Goal: Task Accomplishment & Management: Complete application form

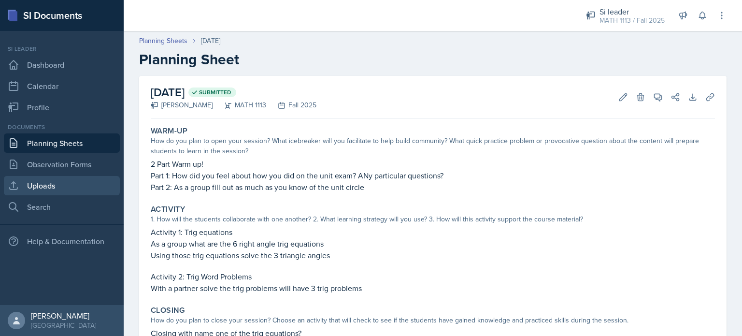
click at [38, 182] on link "Uploads" at bounding box center [62, 185] width 116 height 19
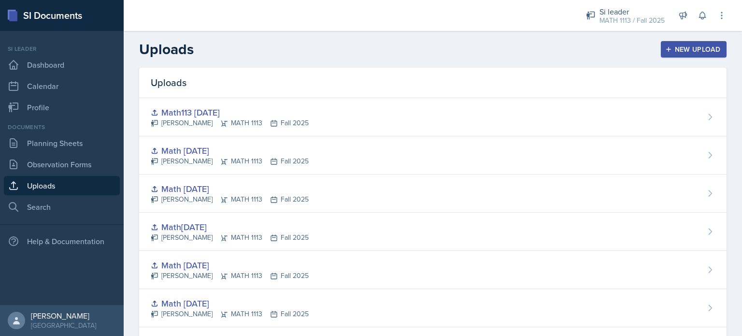
click at [370, 51] on div "New Upload" at bounding box center [694, 49] width 54 height 8
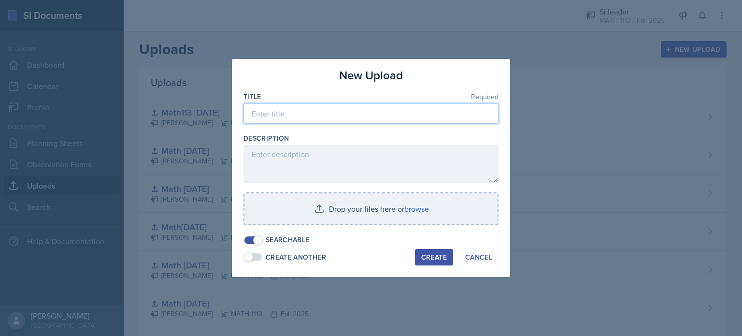
click at [300, 119] on input at bounding box center [370, 113] width 255 height 20
type input "Math [DATE]"
click at [370, 249] on button "Create" at bounding box center [434, 257] width 38 height 16
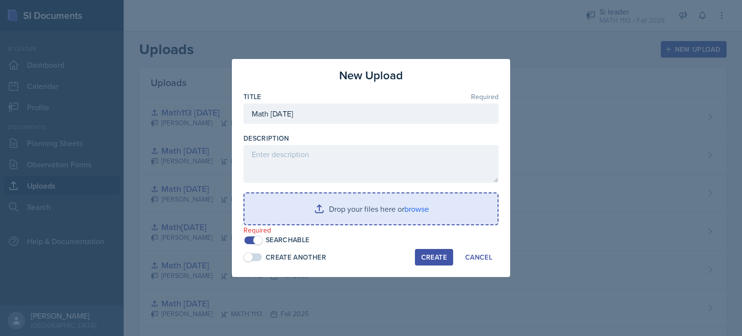
click at [314, 200] on input "file" at bounding box center [370, 208] width 253 height 31
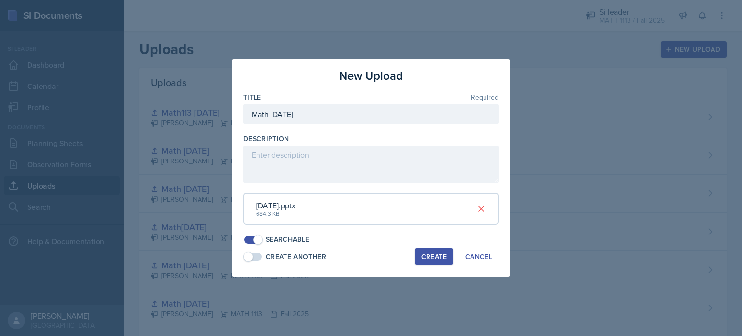
click at [370, 258] on div "Create" at bounding box center [434, 257] width 26 height 8
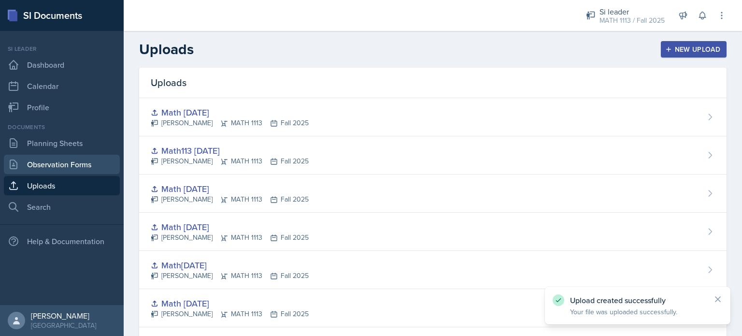
click at [34, 162] on link "Observation Forms" at bounding box center [62, 164] width 116 height 19
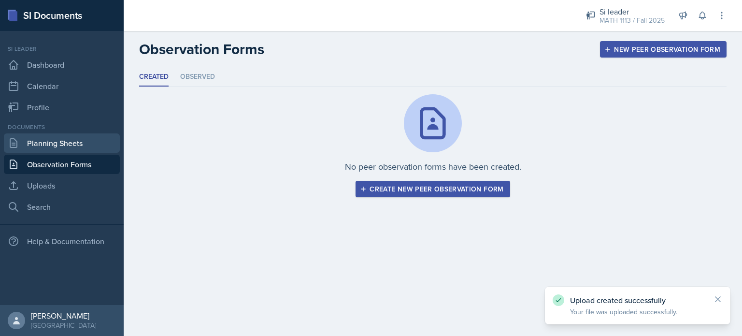
click at [44, 138] on link "Planning Sheets" at bounding box center [62, 142] width 116 height 19
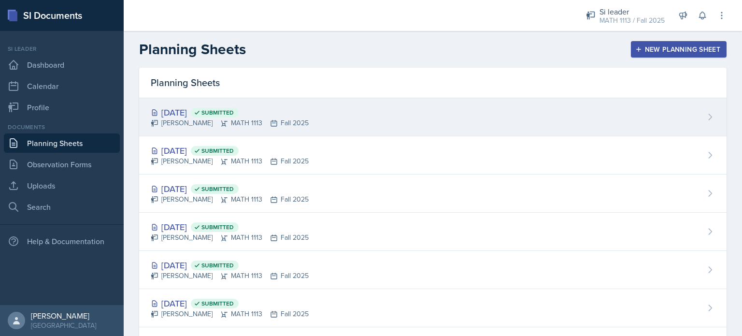
click at [370, 122] on div "[DATE] Submitted [PERSON_NAME] MATH 1113 Fall 2025" at bounding box center [432, 117] width 587 height 38
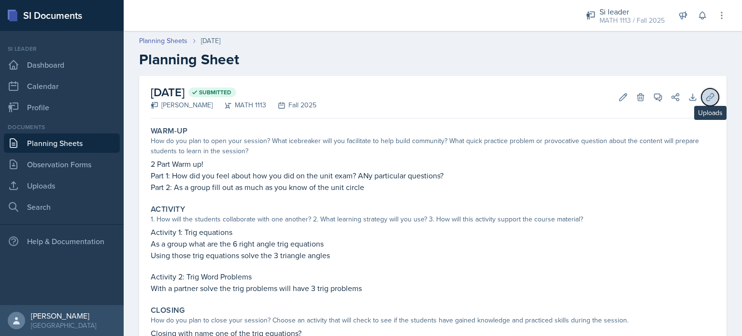
click at [370, 96] on icon at bounding box center [709, 96] width 7 height 7
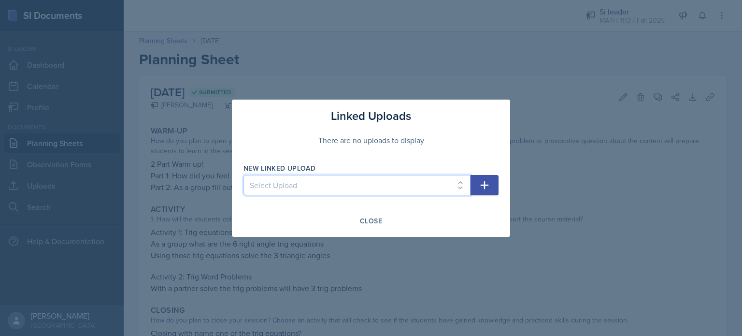
click at [266, 189] on select "Select Upload Training Powerpoint Math [DATE] Math [DATE] Math[DATE] Math [DATE…" at bounding box center [356, 185] width 227 height 20
select select "001bf66c-b62c-4de1-bf95-47c860ce5f97"
click at [243, 175] on select "Select Upload Training Powerpoint Math [DATE] Math [DATE] Math[DATE] Math [DATE…" at bounding box center [356, 185] width 227 height 20
click at [370, 189] on icon "button" at bounding box center [485, 185] width 12 height 12
select select
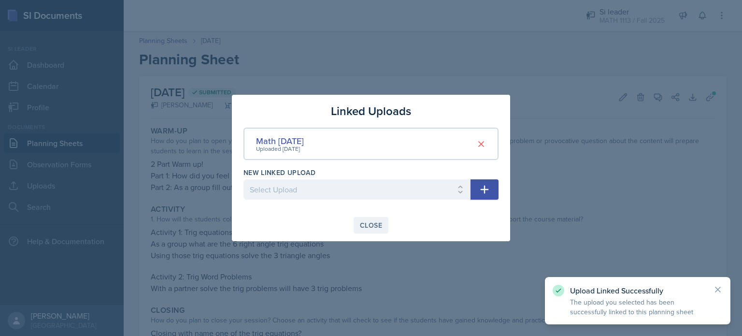
click at [370, 229] on div "Close" at bounding box center [371, 225] width 22 height 8
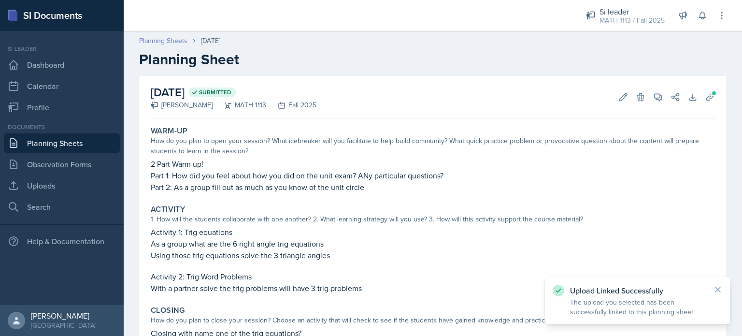
click at [166, 37] on link "Planning Sheets" at bounding box center [163, 41] width 48 height 10
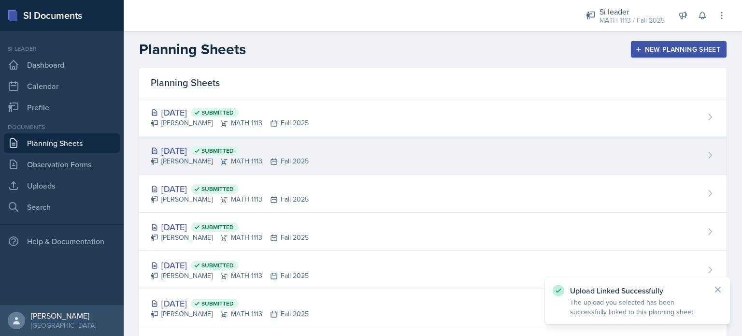
click at [243, 159] on div "[PERSON_NAME] MATH 1113 Fall 2025" at bounding box center [230, 161] width 158 height 10
